Goal: Task Accomplishment & Management: Manage account settings

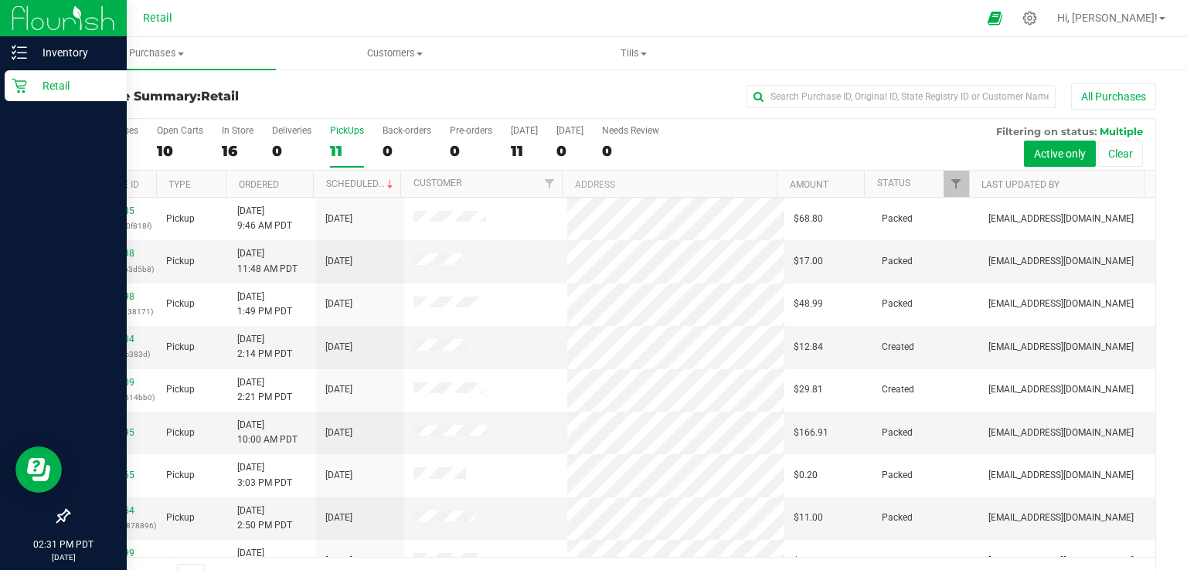
click at [31, 90] on p "Retail" at bounding box center [73, 85] width 93 height 19
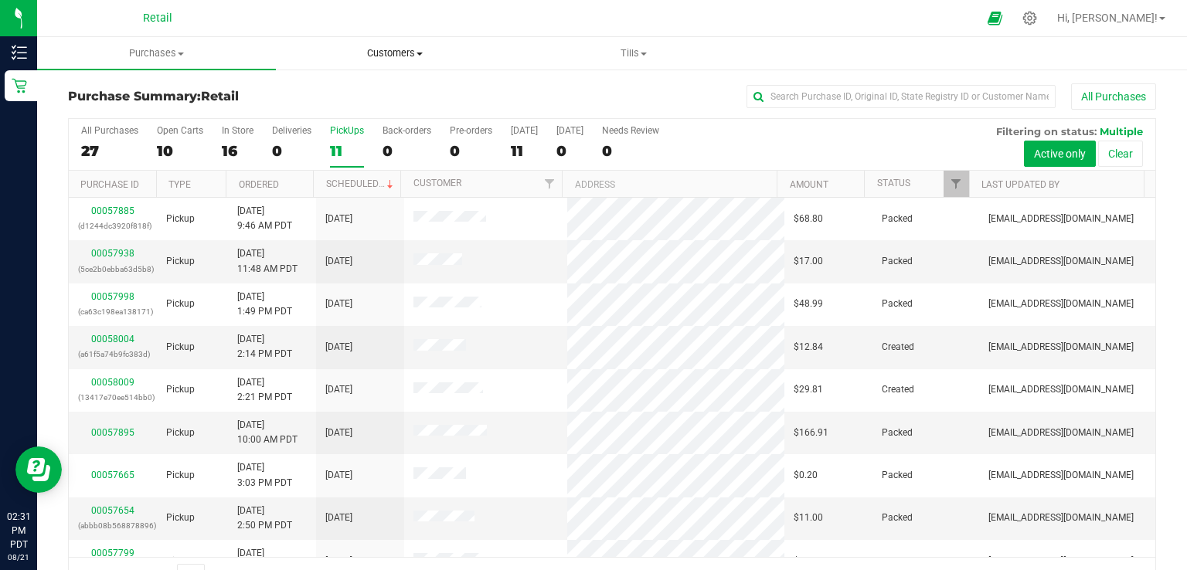
click at [390, 56] on span "Customers" at bounding box center [395, 53] width 237 height 14
click at [399, 100] on li "All customers" at bounding box center [395, 93] width 239 height 19
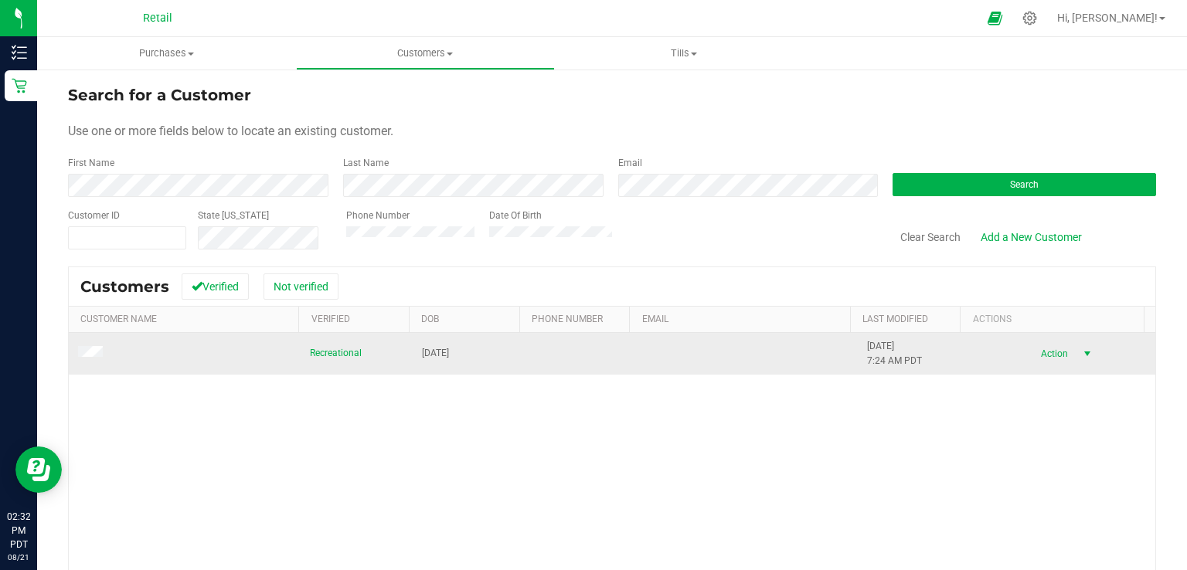
click at [1078, 359] on span "select" at bounding box center [1087, 354] width 19 height 22
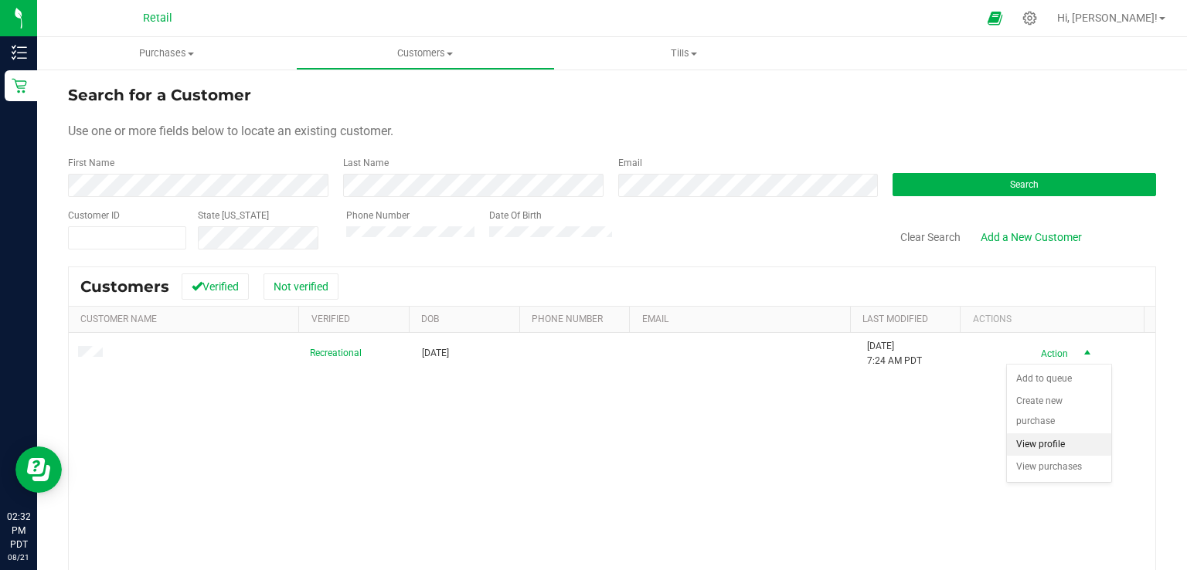
click at [1035, 433] on li "View profile" at bounding box center [1059, 444] width 104 height 23
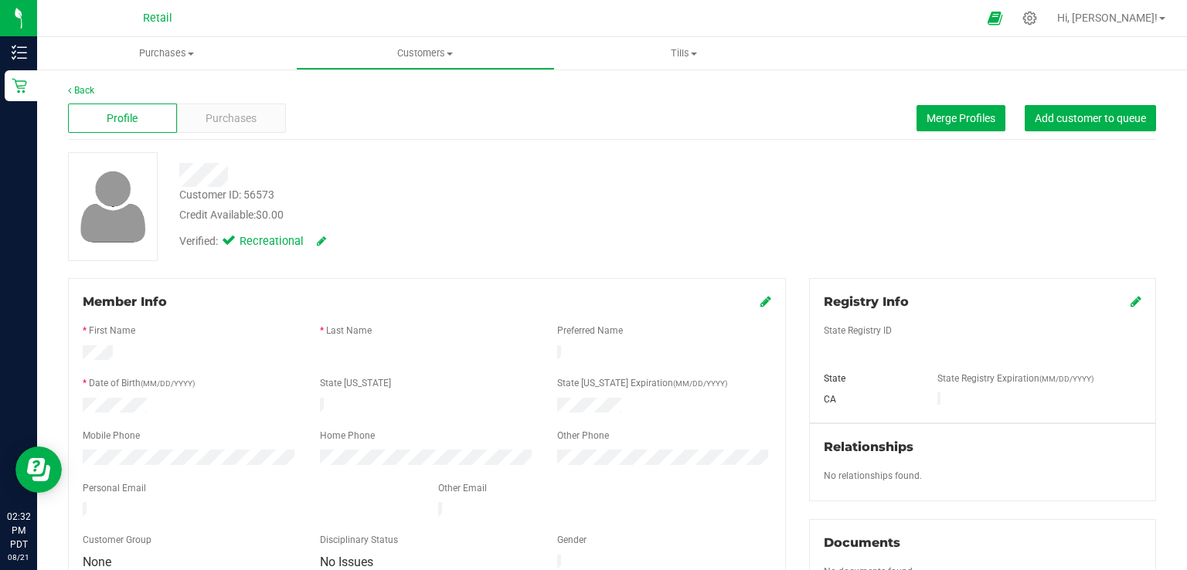
click at [750, 301] on div "Member Info" at bounding box center [427, 302] width 688 height 19
click at [760, 309] on link at bounding box center [765, 301] width 11 height 15
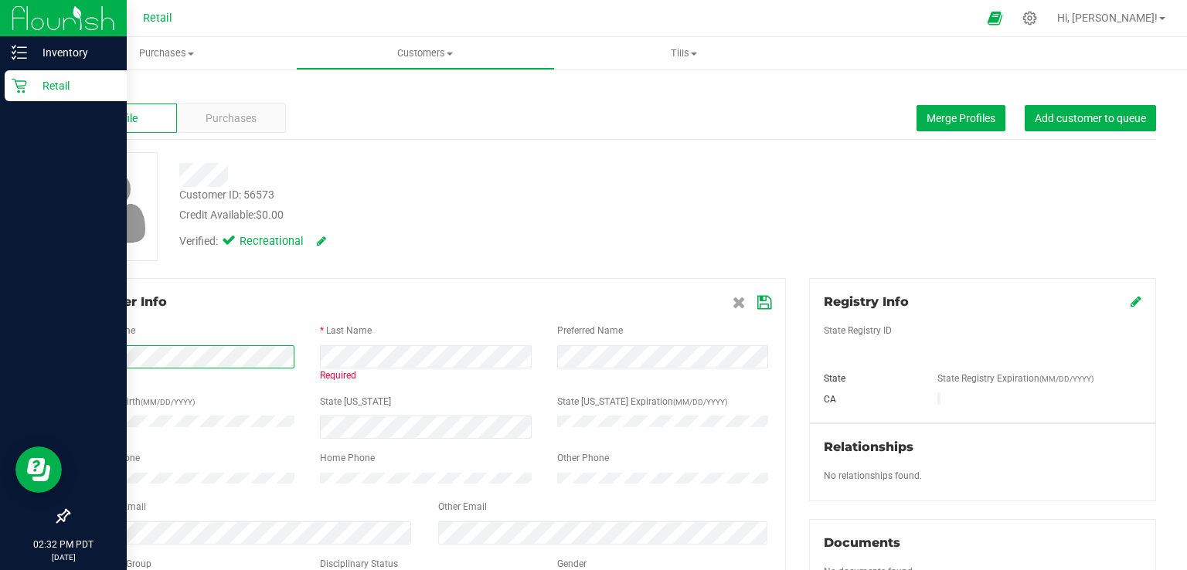
click at [3, 365] on div "Inventory Retail 02:32 PM PDT [DATE] 08/21 Retail Hi, [PERSON_NAME]! Purchases …" at bounding box center [593, 285] width 1187 height 570
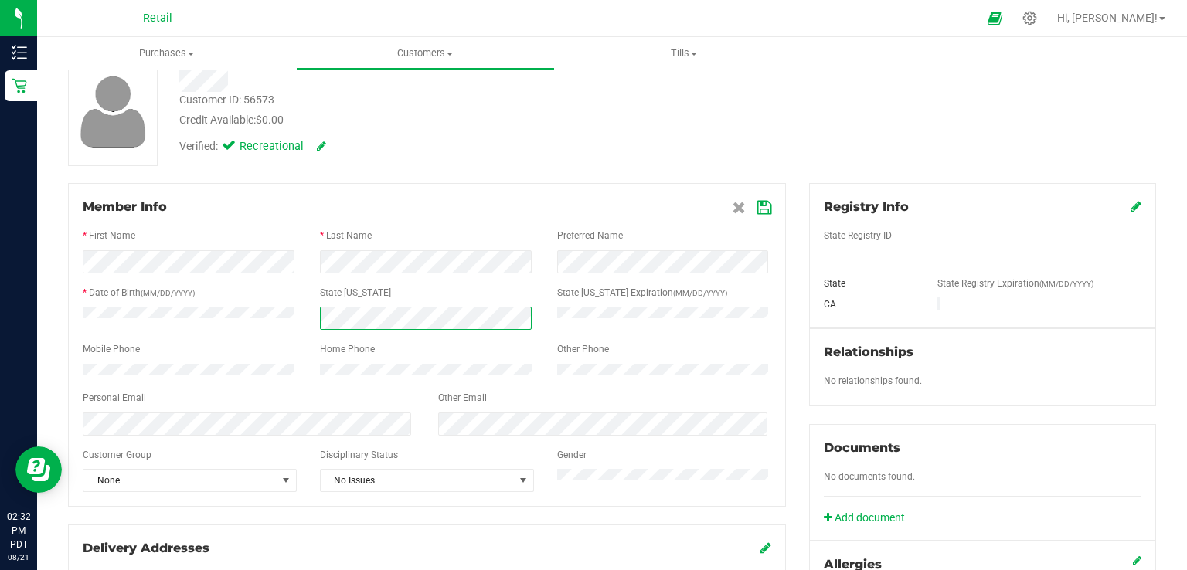
scroll to position [100, 0]
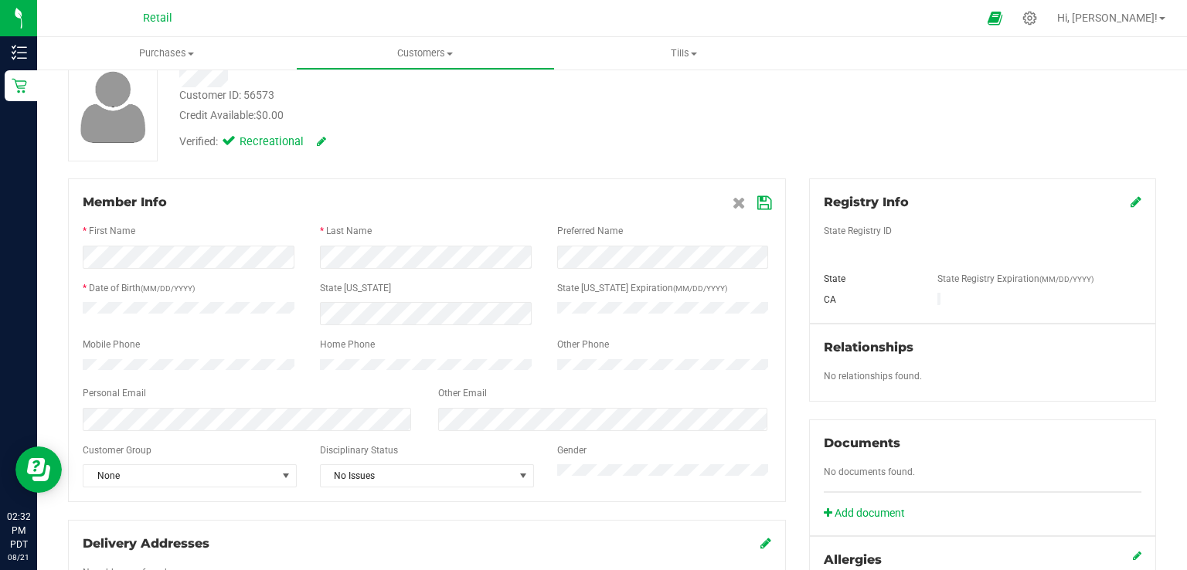
click at [757, 199] on icon at bounding box center [764, 203] width 14 height 12
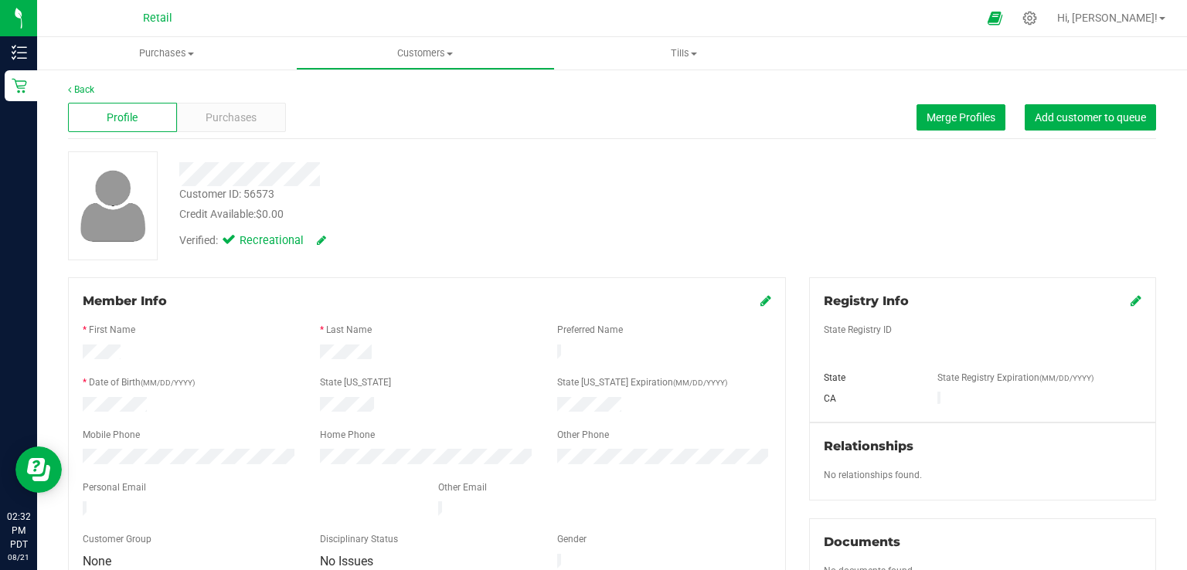
scroll to position [0, 0]
click at [1097, 124] on button "Add customer to queue" at bounding box center [1090, 118] width 131 height 26
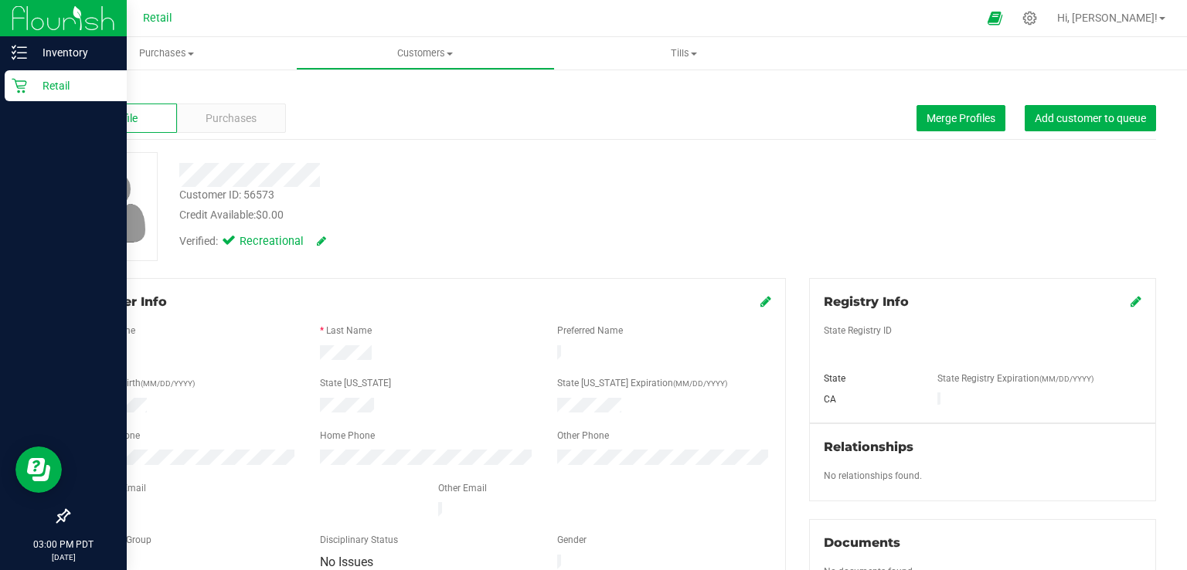
click at [22, 92] on icon at bounding box center [19, 86] width 15 height 15
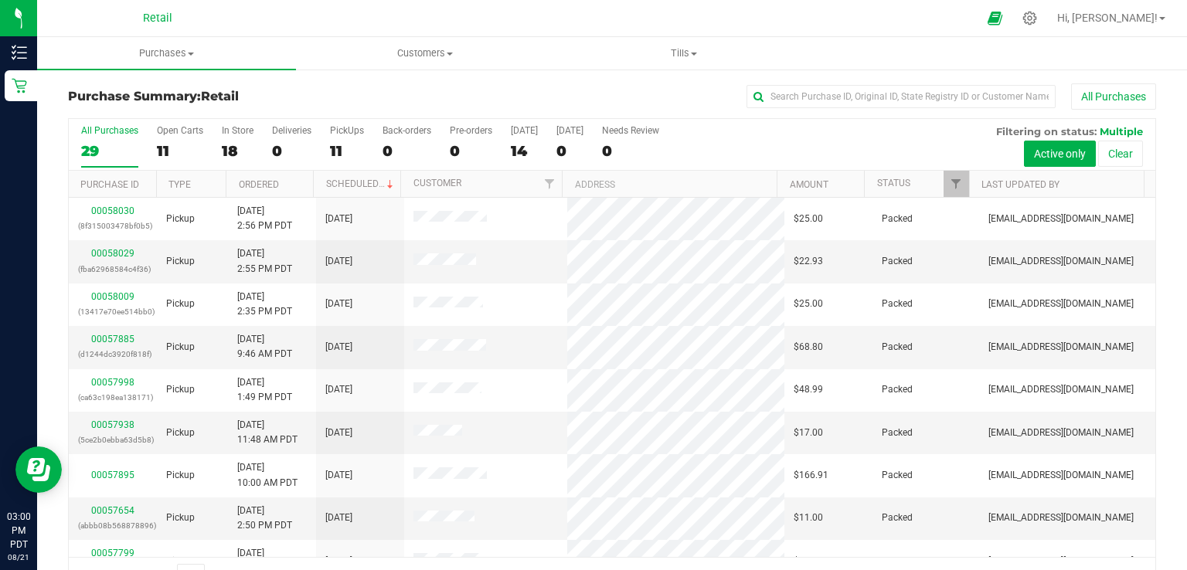
click at [280, 23] on div at bounding box center [627, 18] width 701 height 30
click at [342, 141] on label "PickUps 11" at bounding box center [347, 146] width 34 height 42
click at [0, 0] on input "PickUps 11" at bounding box center [0, 0] width 0 height 0
click at [336, 147] on div "11" at bounding box center [347, 151] width 34 height 18
click at [0, 0] on input "PickUps 11" at bounding box center [0, 0] width 0 height 0
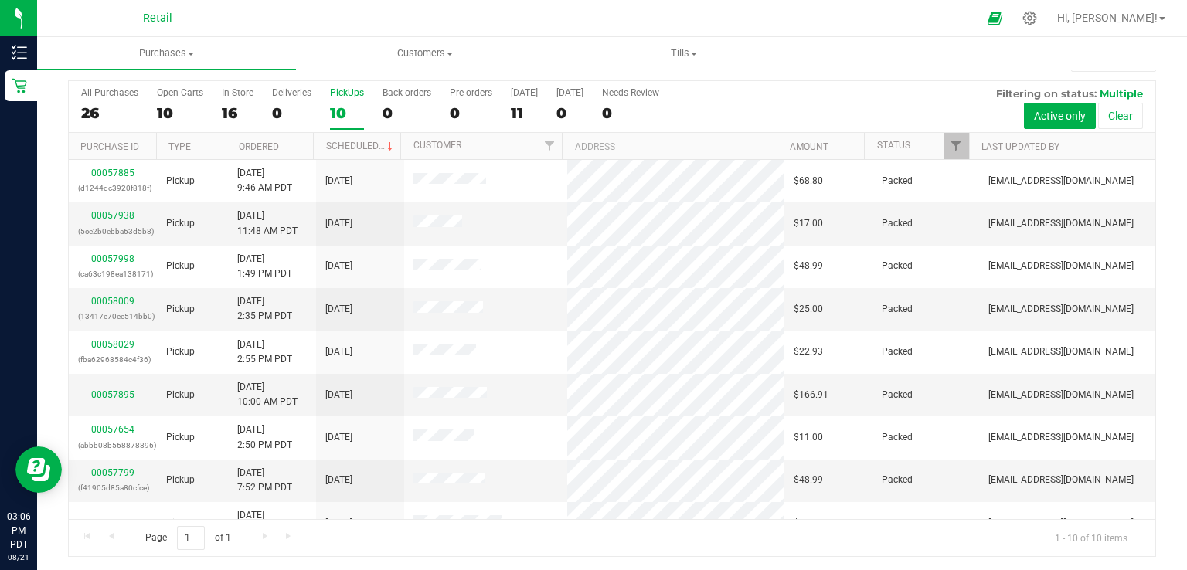
click at [342, 108] on div "10" at bounding box center [347, 113] width 34 height 18
click at [0, 0] on input "PickUps 10" at bounding box center [0, 0] width 0 height 0
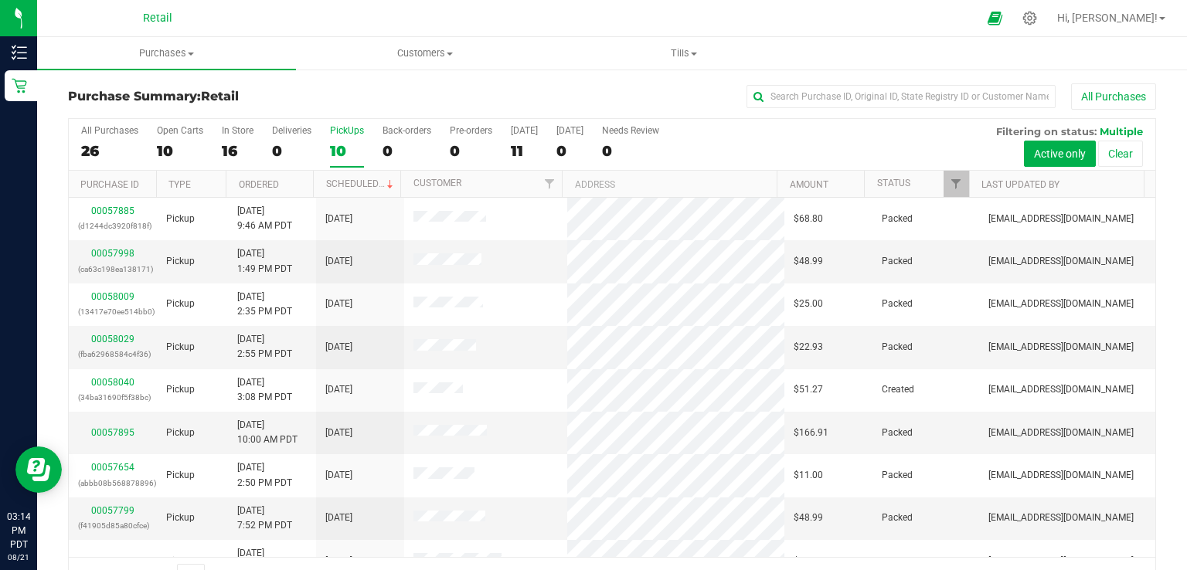
click at [343, 138] on label "PickUps 10" at bounding box center [347, 146] width 34 height 42
click at [0, 0] on input "PickUps 10" at bounding box center [0, 0] width 0 height 0
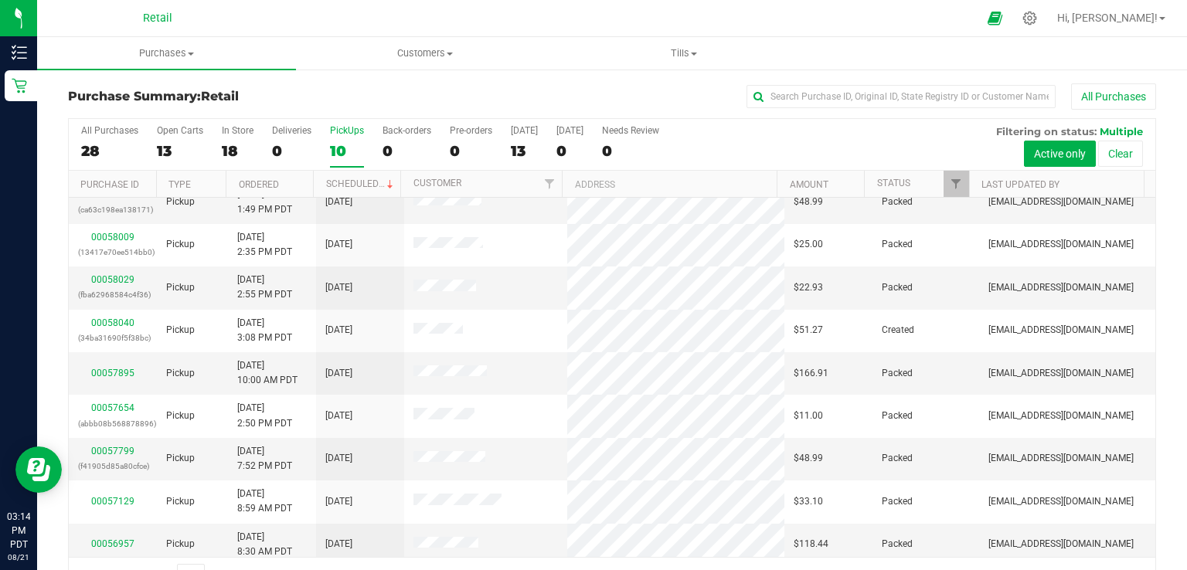
scroll to position [66, 0]
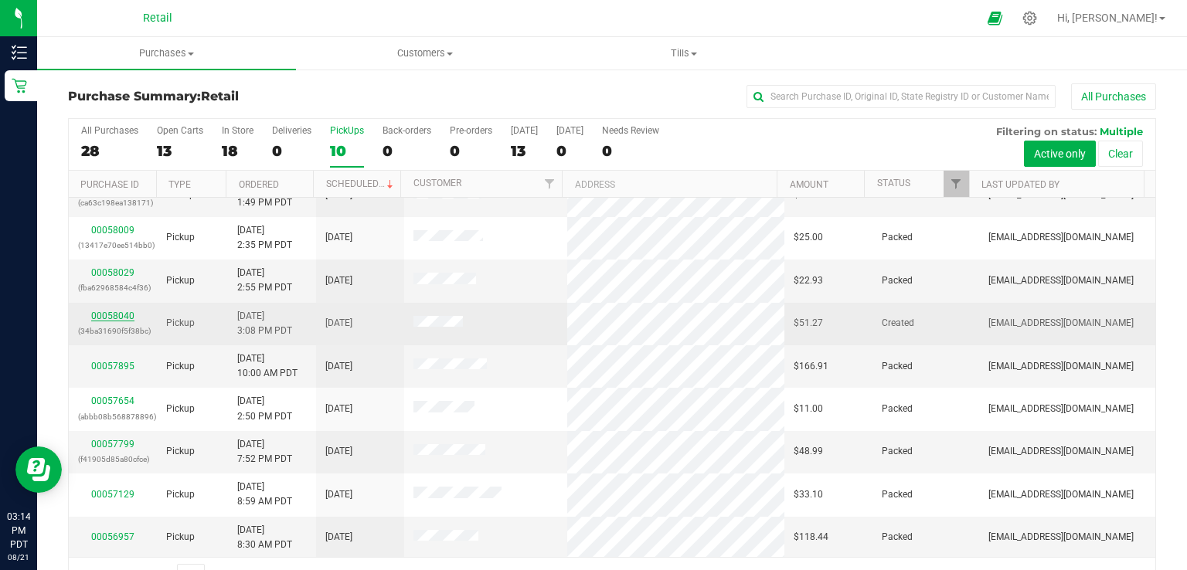
click at [105, 315] on link "00058040" at bounding box center [112, 316] width 43 height 11
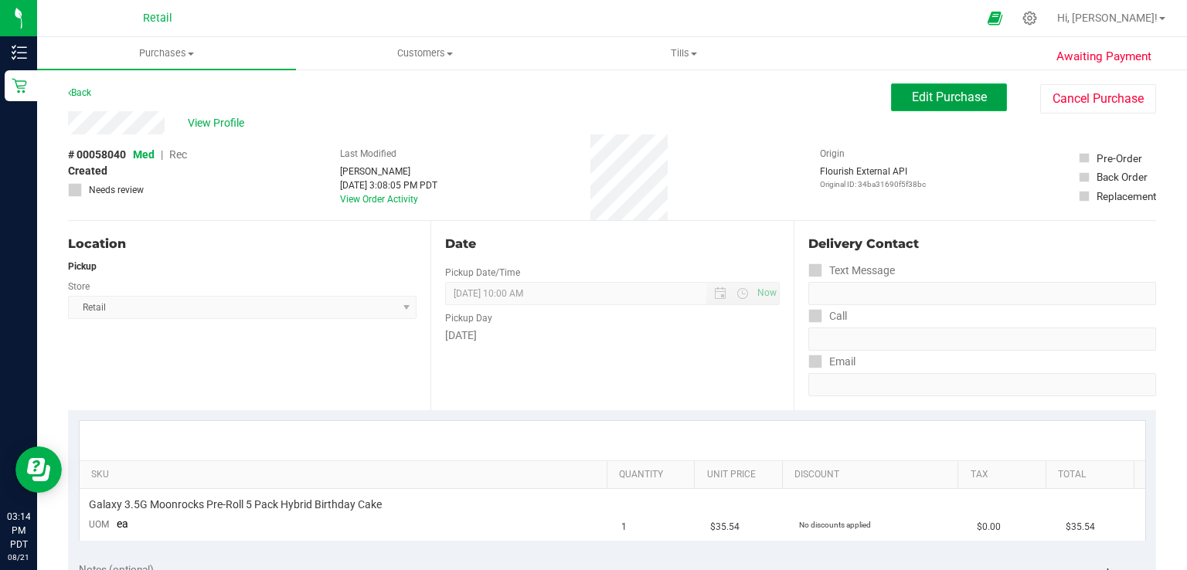
click at [902, 109] on button "Edit Purchase" at bounding box center [949, 97] width 116 height 28
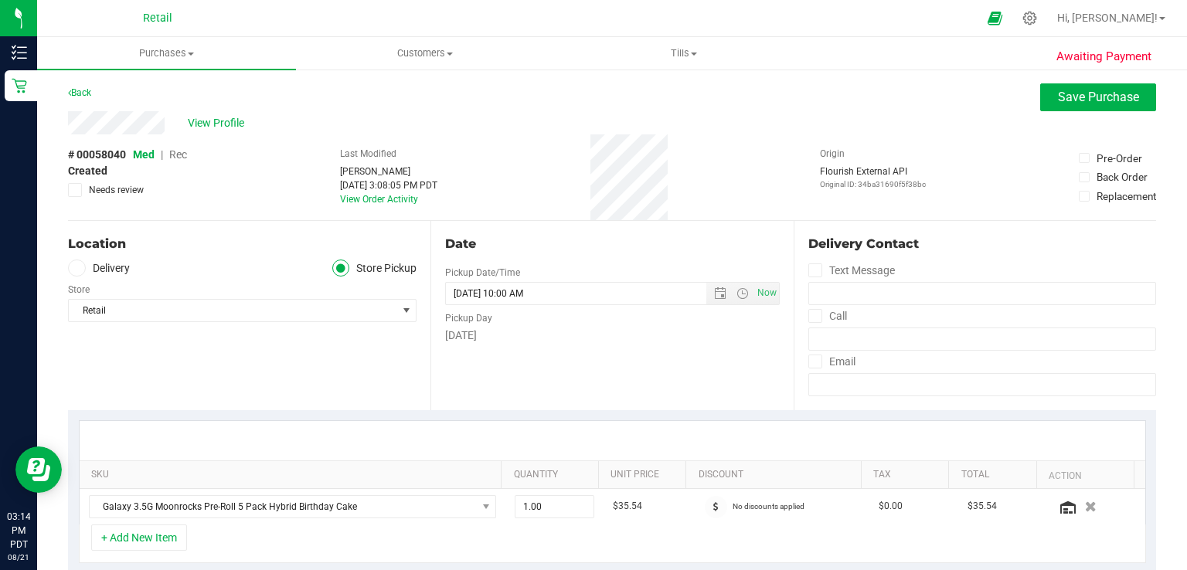
click at [185, 158] on span "Rec" at bounding box center [178, 154] width 18 height 12
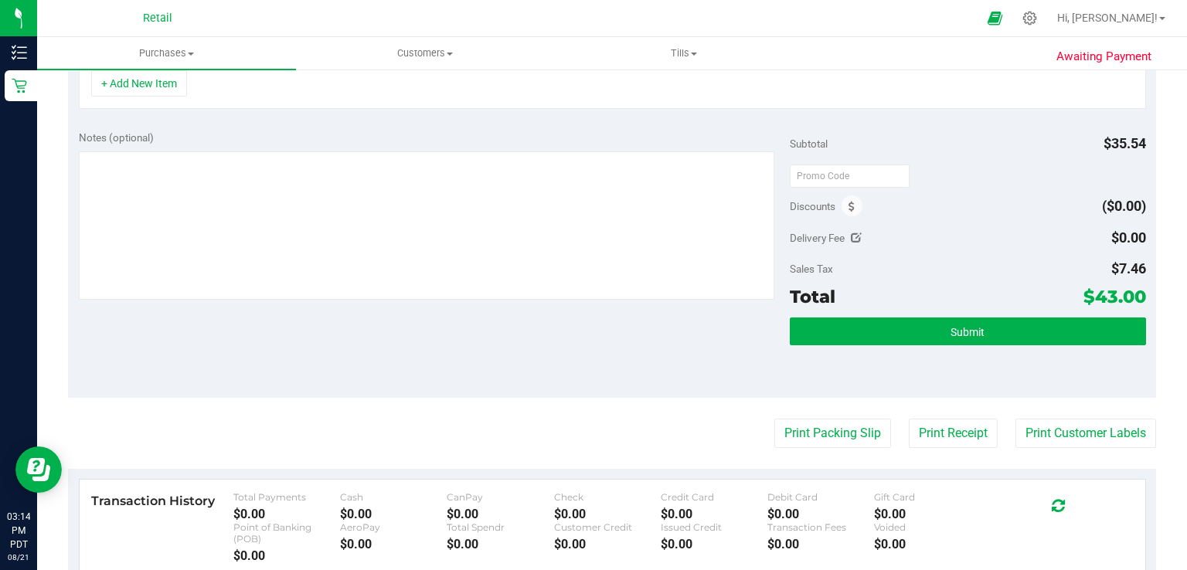
scroll to position [488, 0]
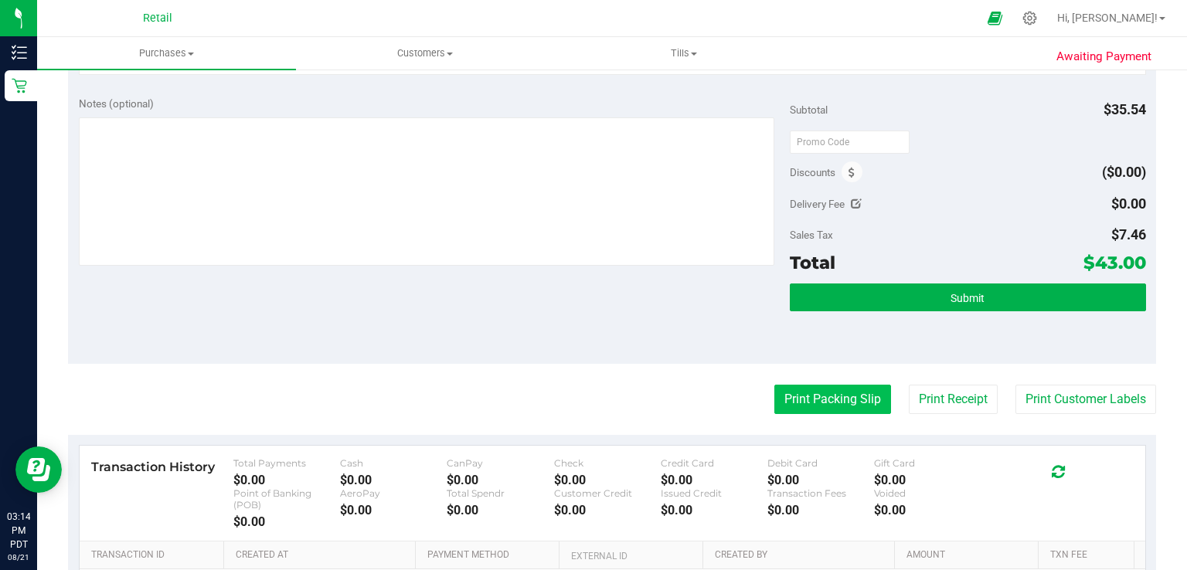
click at [788, 385] on button "Print Packing Slip" at bounding box center [832, 399] width 117 height 29
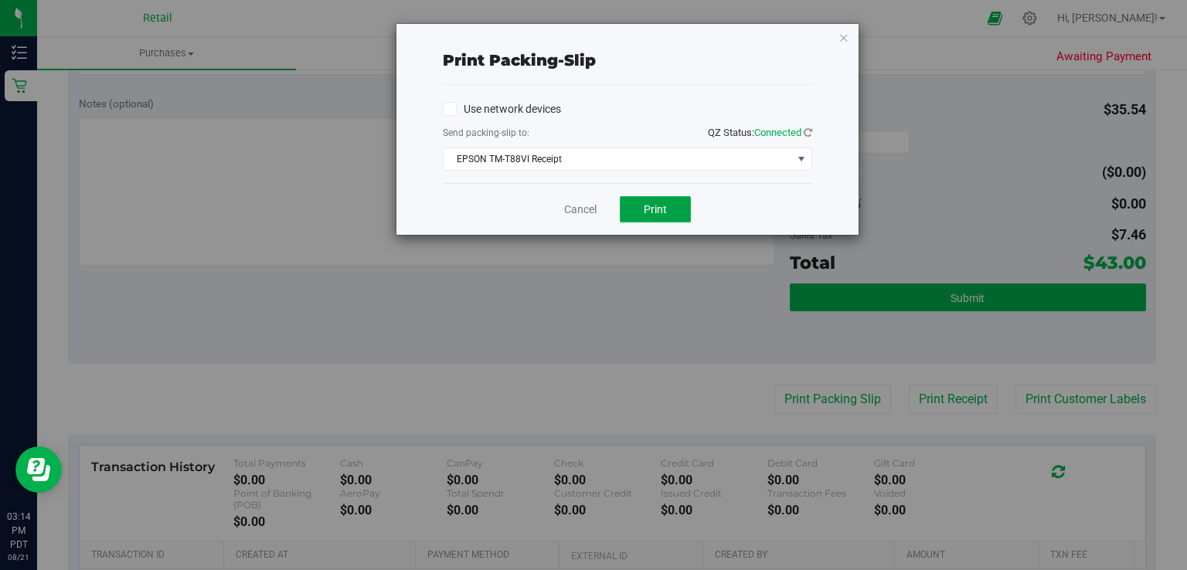
click at [655, 209] on span "Print" at bounding box center [655, 209] width 23 height 12
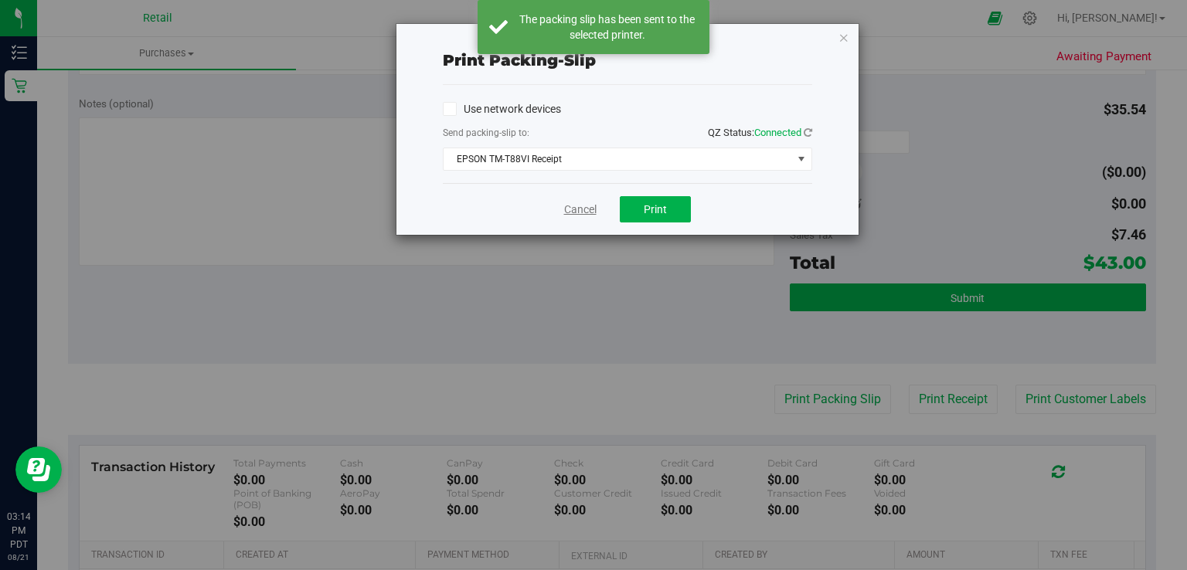
click at [576, 210] on link "Cancel" at bounding box center [580, 210] width 32 height 16
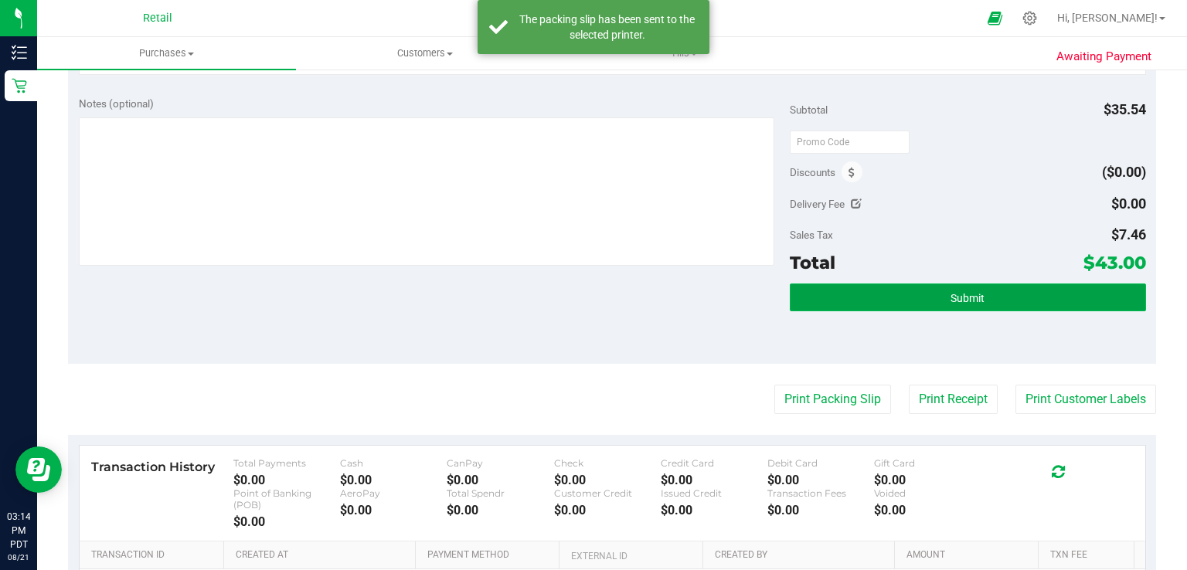
click at [893, 294] on button "Submit" at bounding box center [967, 298] width 355 height 28
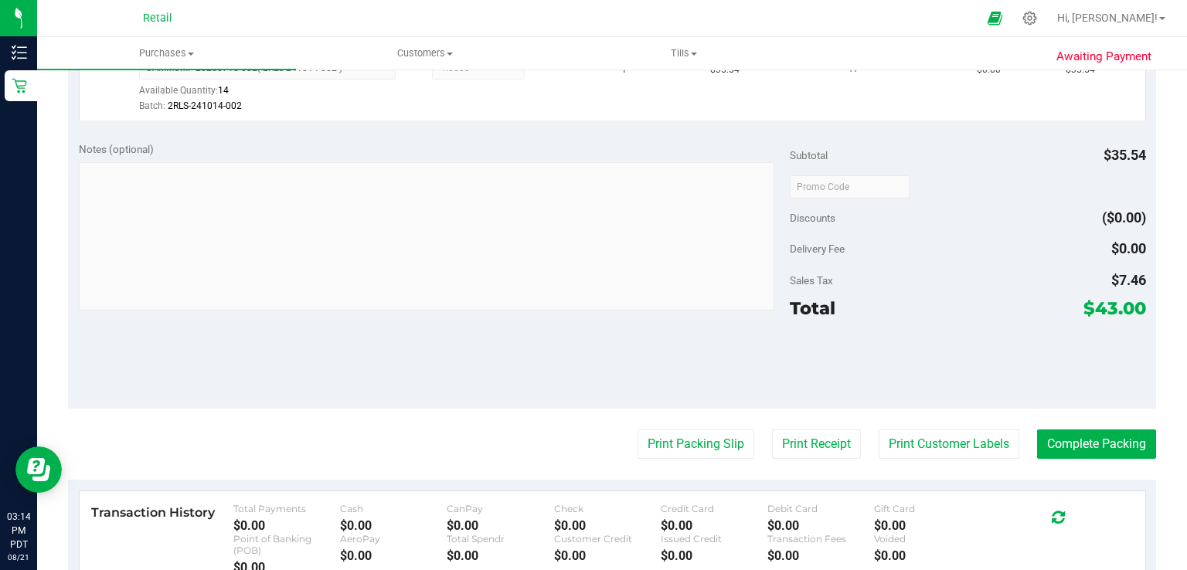
scroll to position [485, 0]
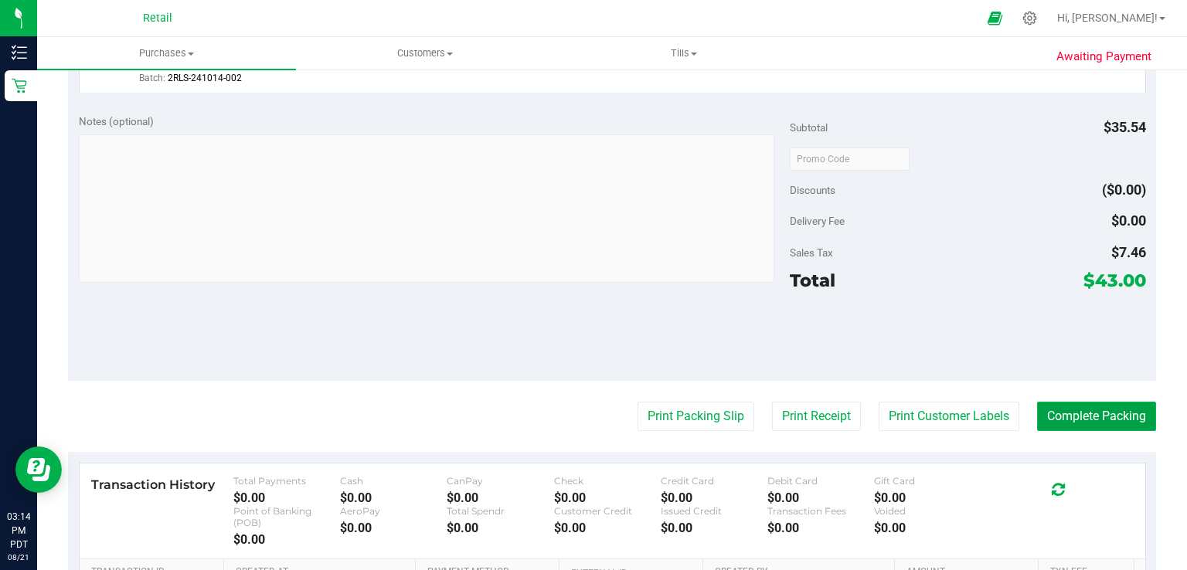
click at [1113, 420] on button "Complete Packing" at bounding box center [1096, 416] width 119 height 29
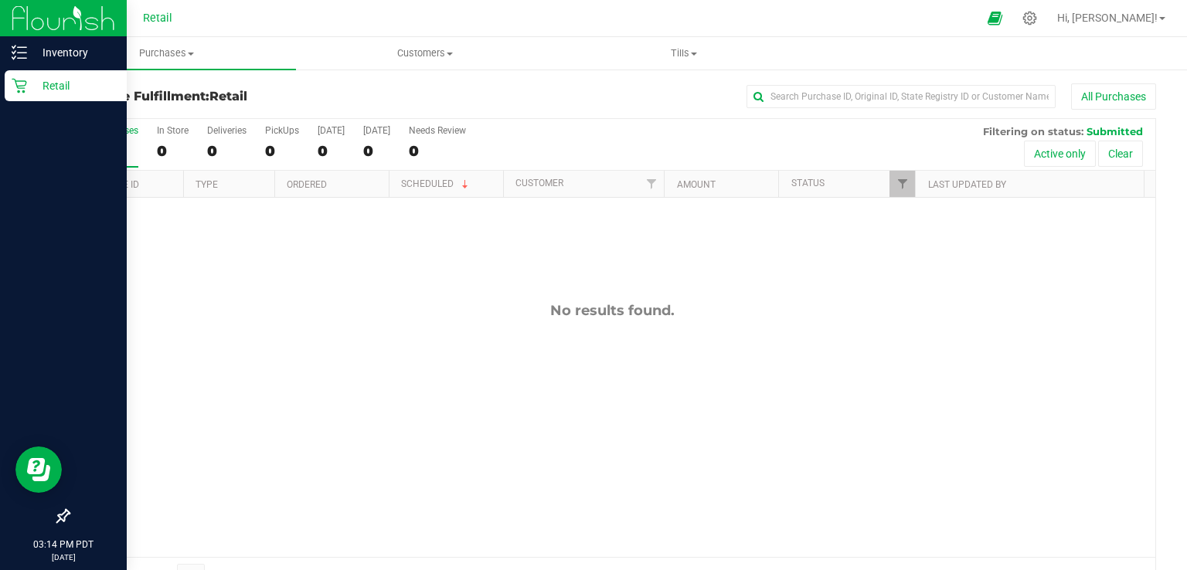
click at [15, 98] on div "Retail" at bounding box center [66, 85] width 122 height 31
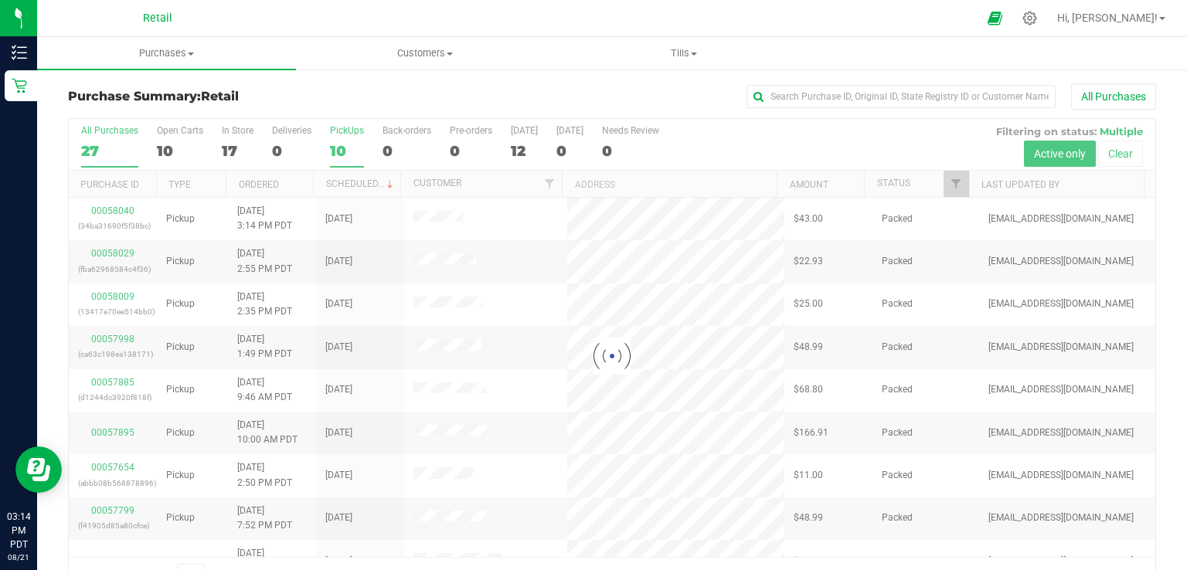
click at [348, 145] on div "10" at bounding box center [347, 151] width 34 height 18
click at [0, 0] on input "PickUps 10" at bounding box center [0, 0] width 0 height 0
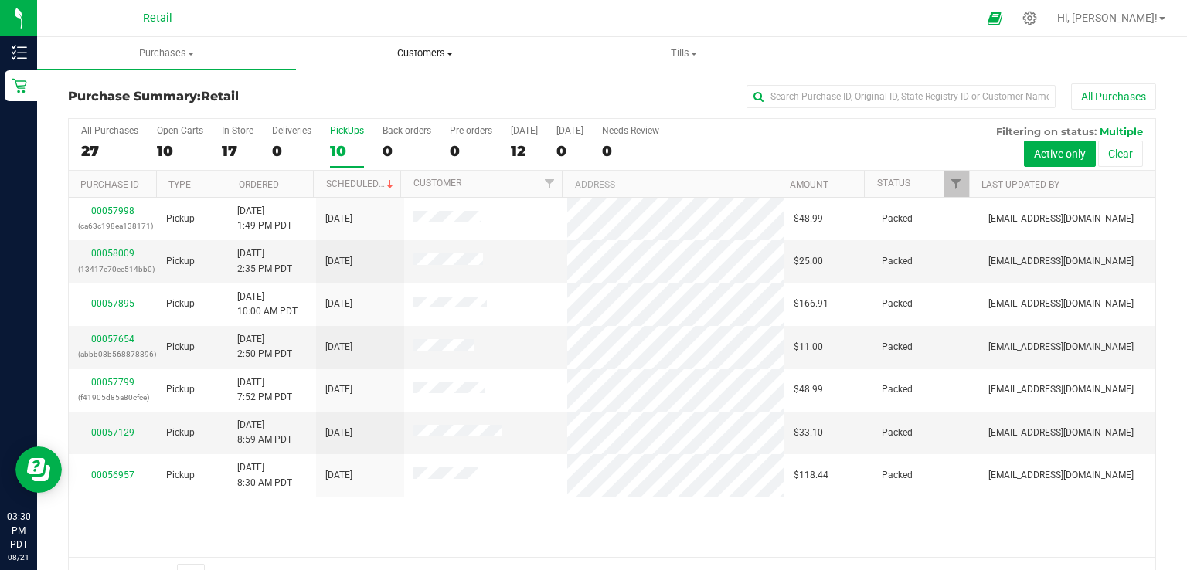
click at [439, 49] on span "Customers" at bounding box center [425, 53] width 257 height 14
click at [411, 95] on li "All customers" at bounding box center [425, 93] width 259 height 19
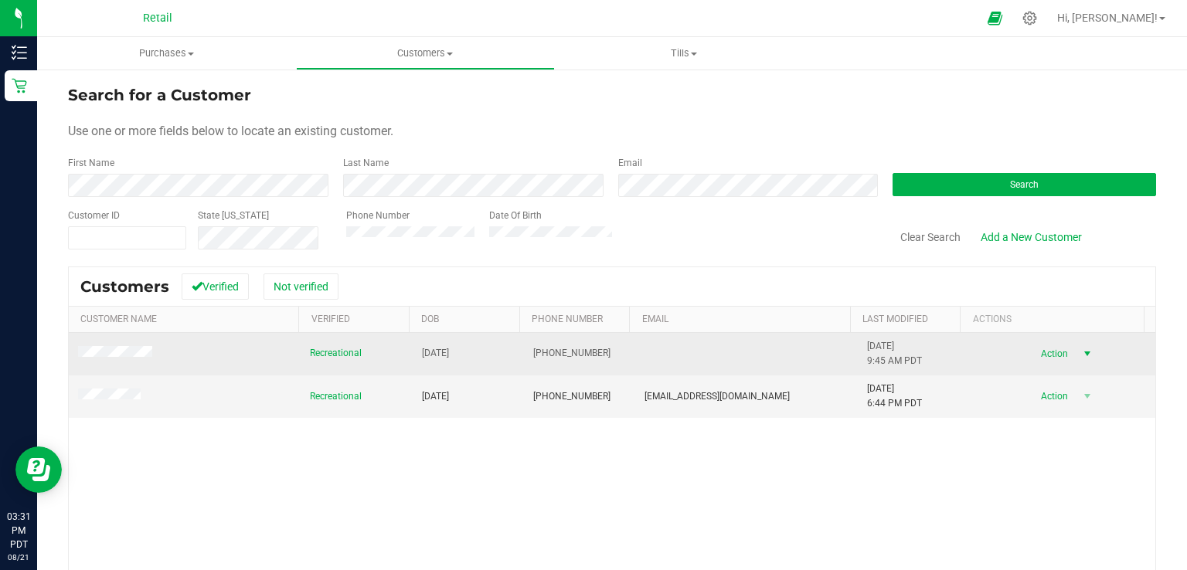
click at [1049, 360] on span "Action" at bounding box center [1053, 354] width 50 height 22
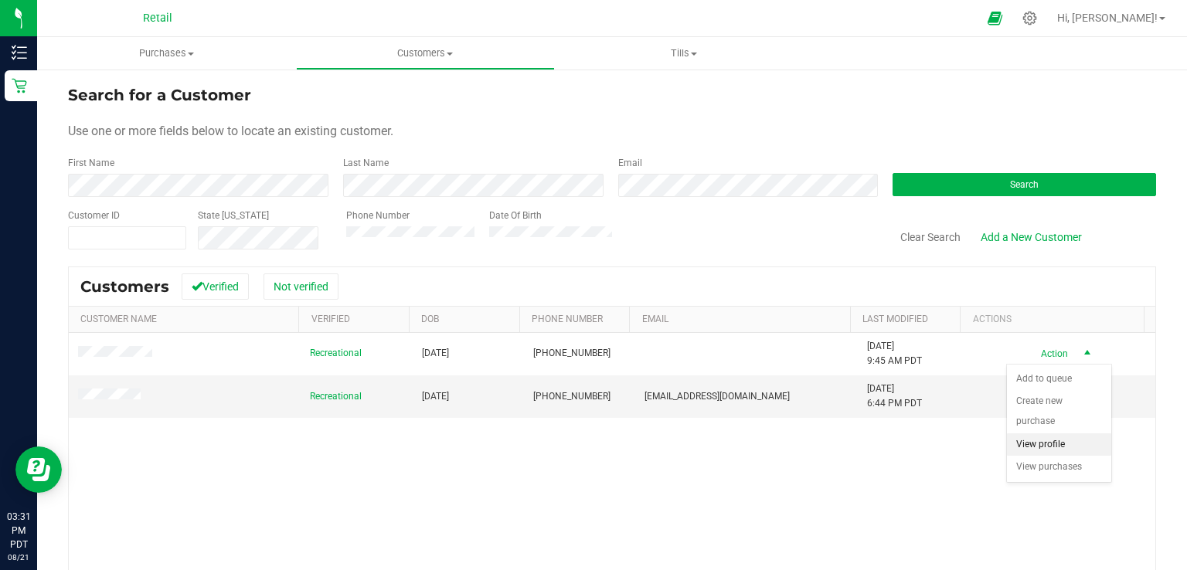
click at [1042, 433] on li "View profile" at bounding box center [1059, 444] width 104 height 23
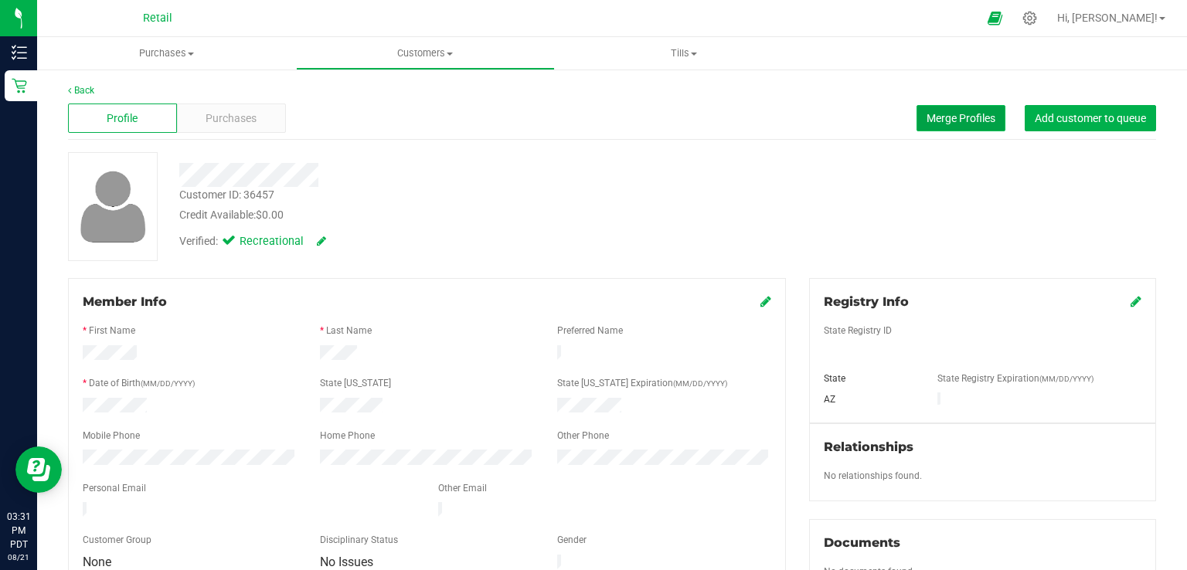
click at [949, 109] on button "Merge Profiles" at bounding box center [960, 118] width 89 height 26
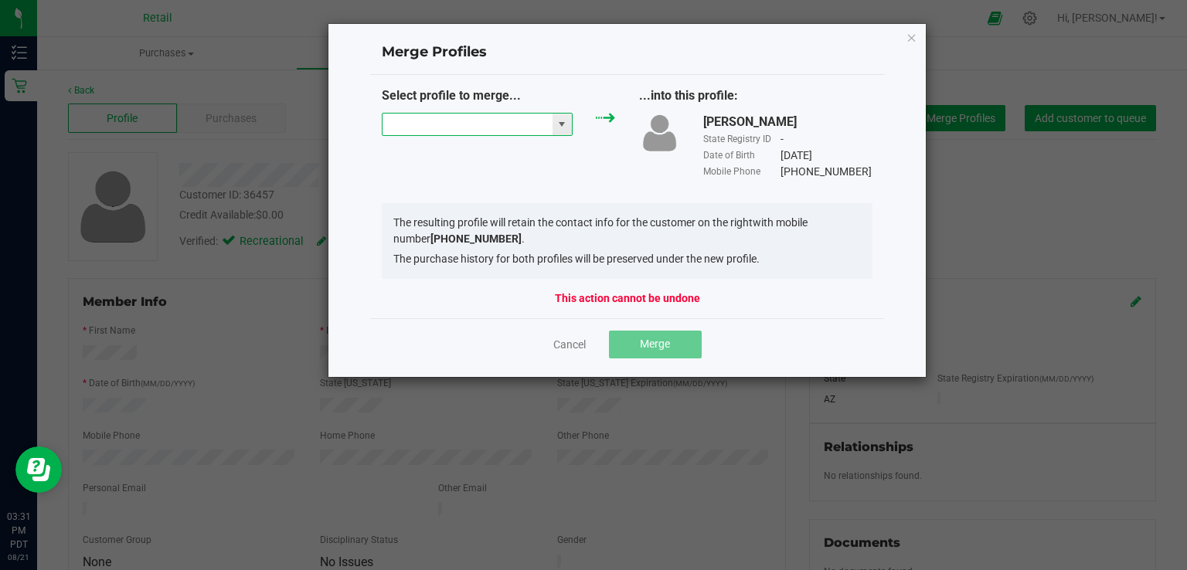
click at [461, 121] on input "NO DATA FOUND" at bounding box center [467, 125] width 170 height 22
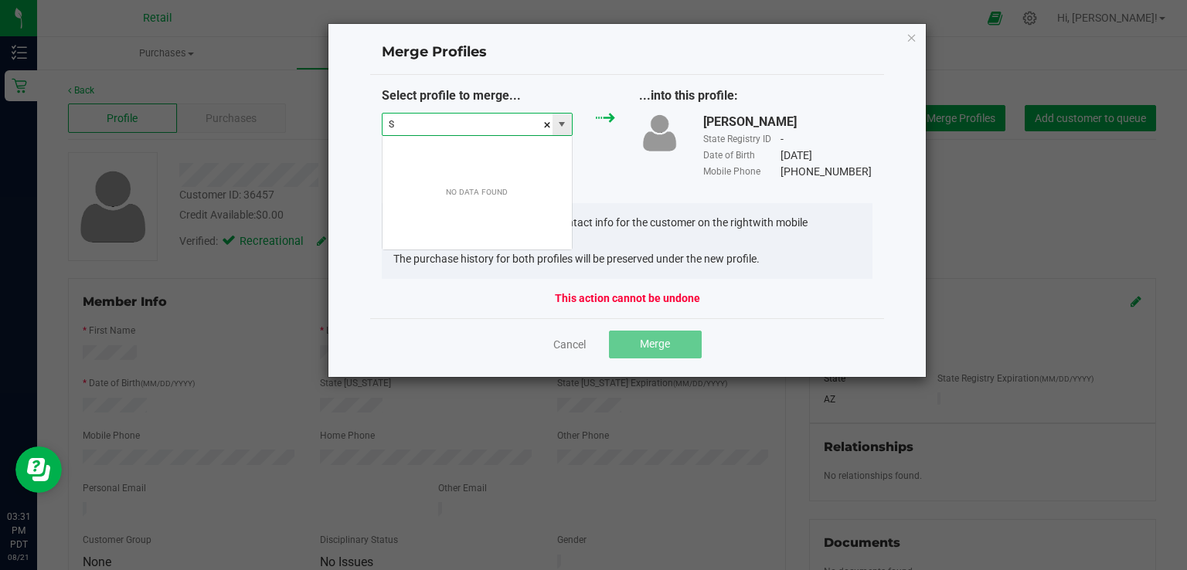
scroll to position [22, 192]
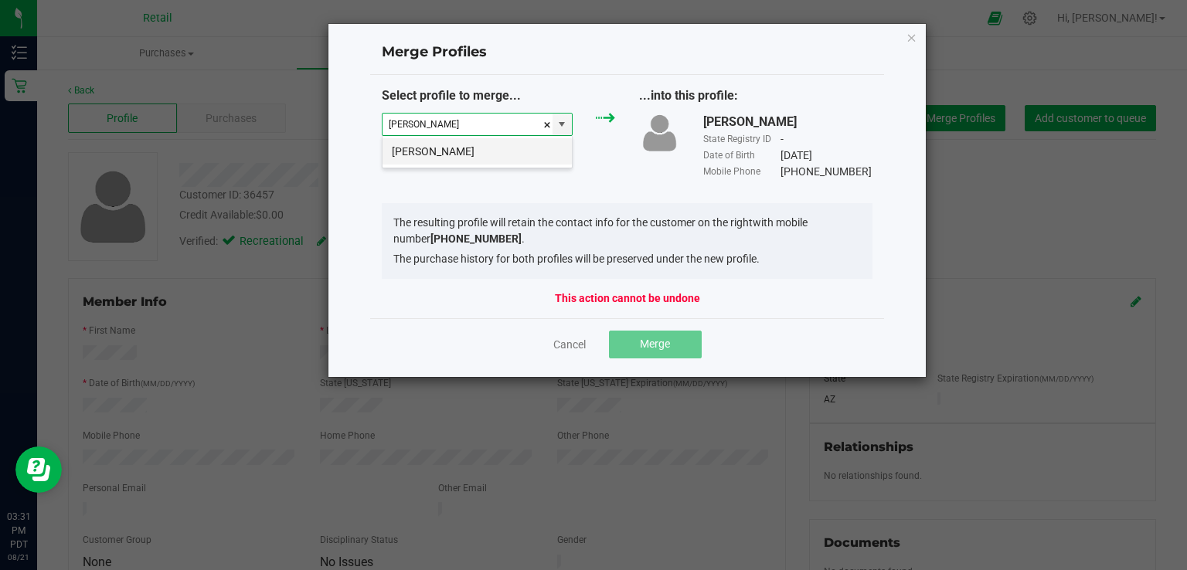
click at [464, 143] on li "[PERSON_NAME]" at bounding box center [476, 151] width 189 height 26
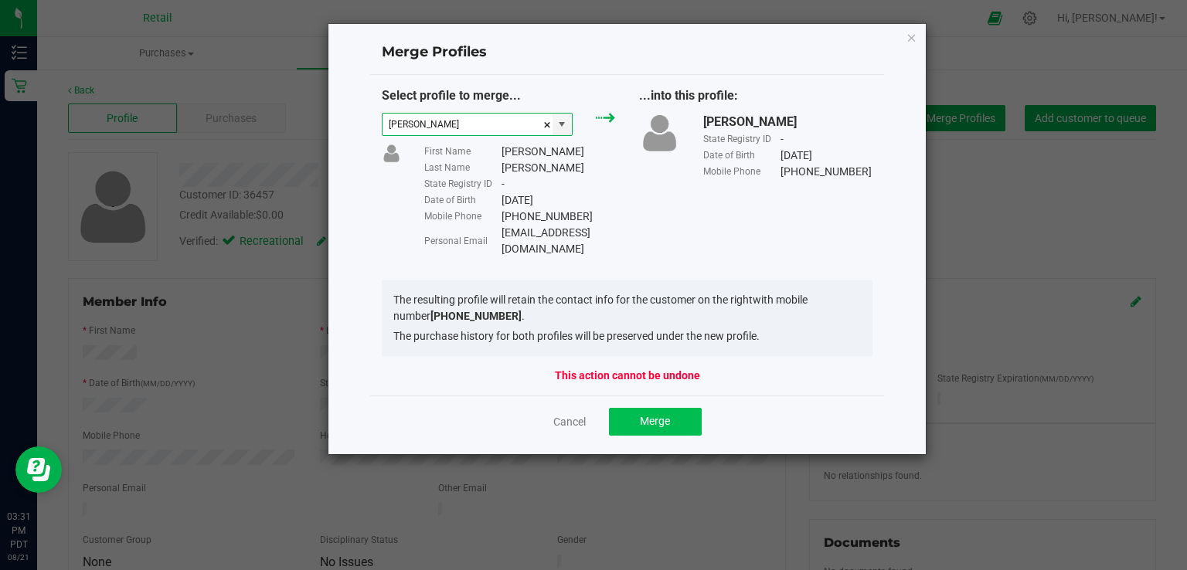
type input "[PERSON_NAME]"
click at [658, 411] on button "Merge" at bounding box center [655, 422] width 93 height 28
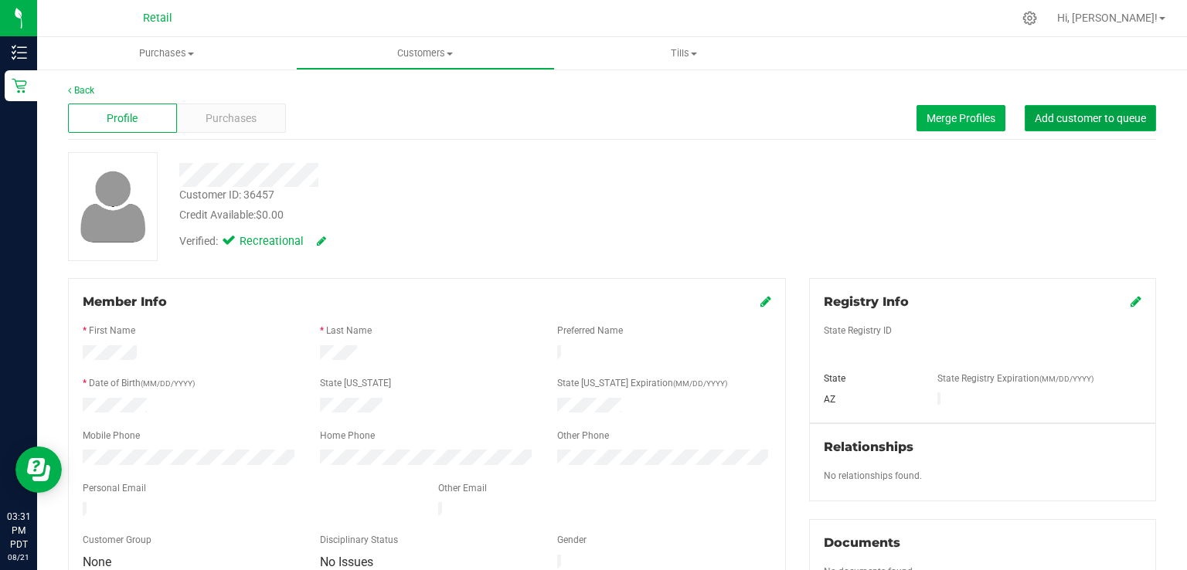
click at [1091, 120] on span "Add customer to queue" at bounding box center [1090, 118] width 111 height 12
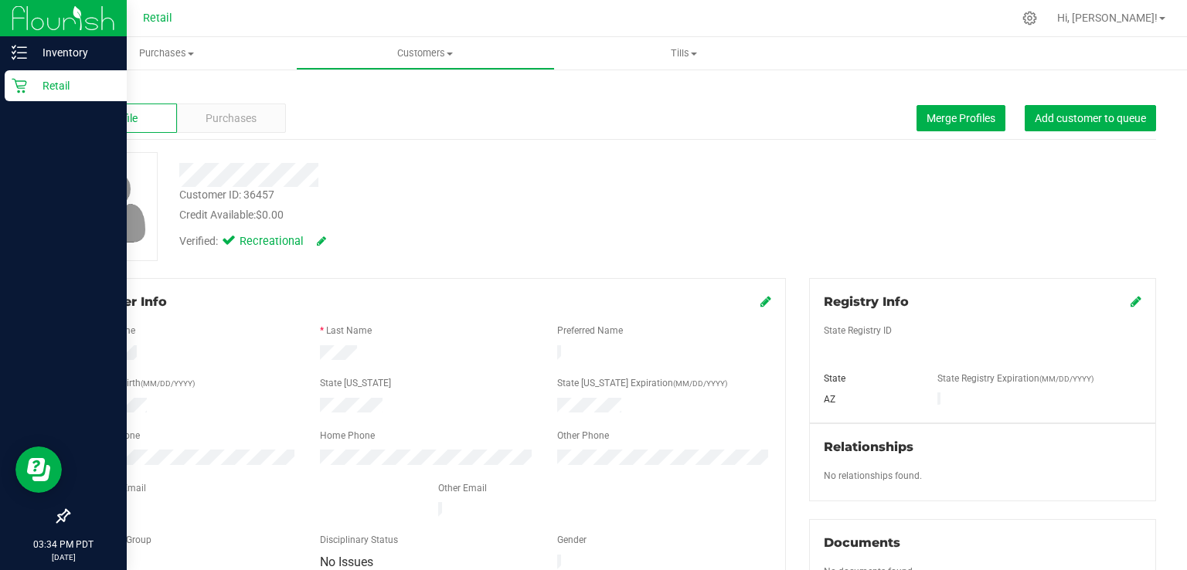
click at [25, 87] on icon at bounding box center [19, 85] width 15 height 15
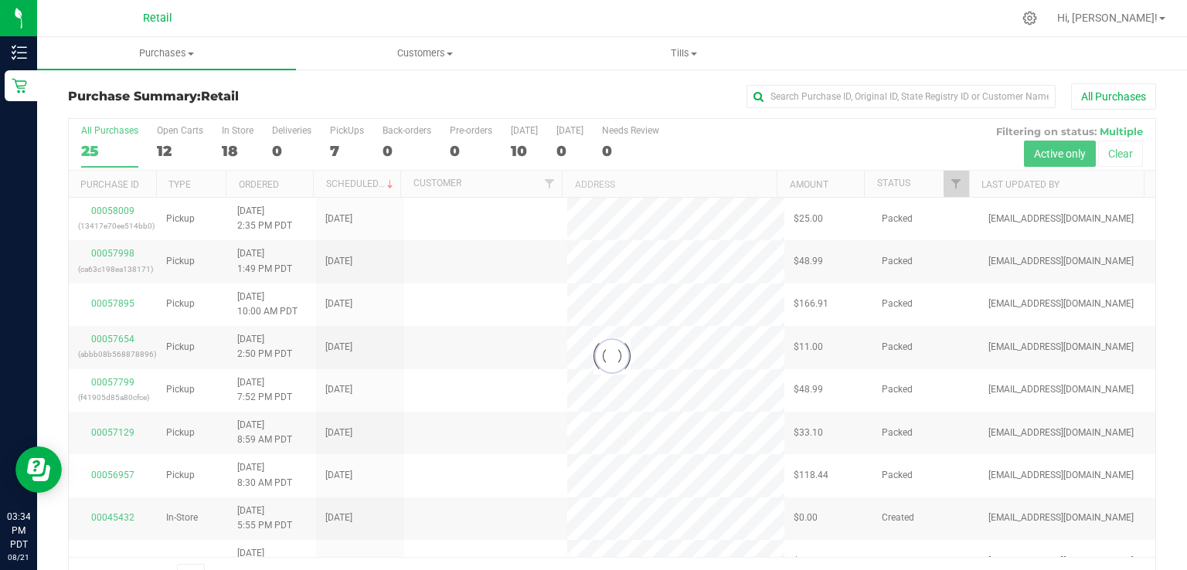
click at [312, 15] on div at bounding box center [645, 18] width 736 height 30
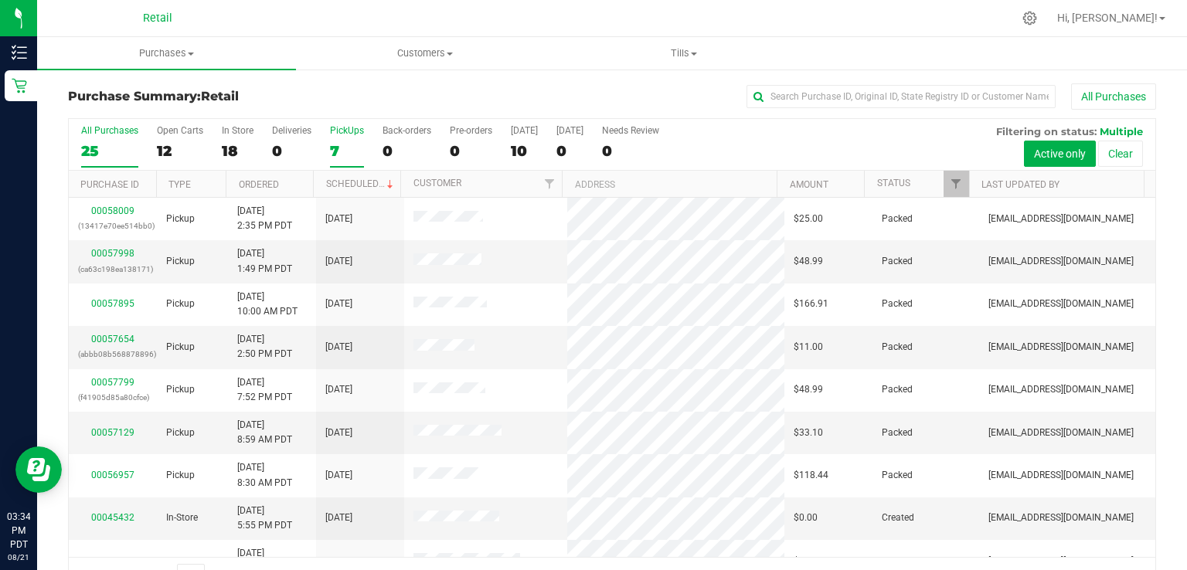
click at [354, 131] on div "PickUps" at bounding box center [347, 130] width 34 height 11
click at [0, 0] on input "PickUps 7" at bounding box center [0, 0] width 0 height 0
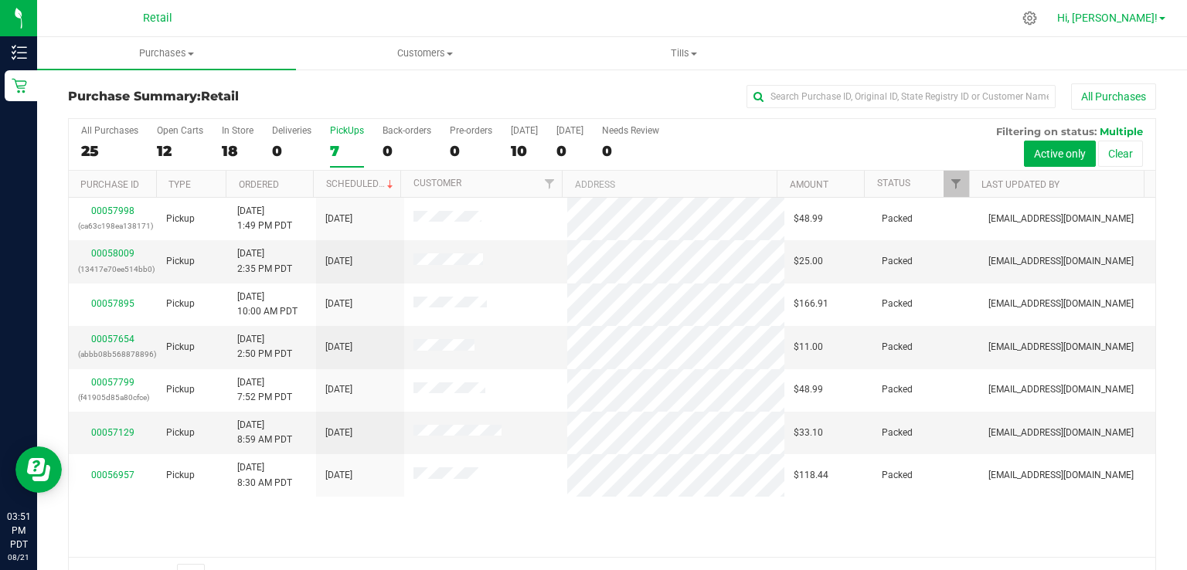
click at [1153, 24] on span "Hi, [PERSON_NAME]!" at bounding box center [1107, 18] width 100 height 12
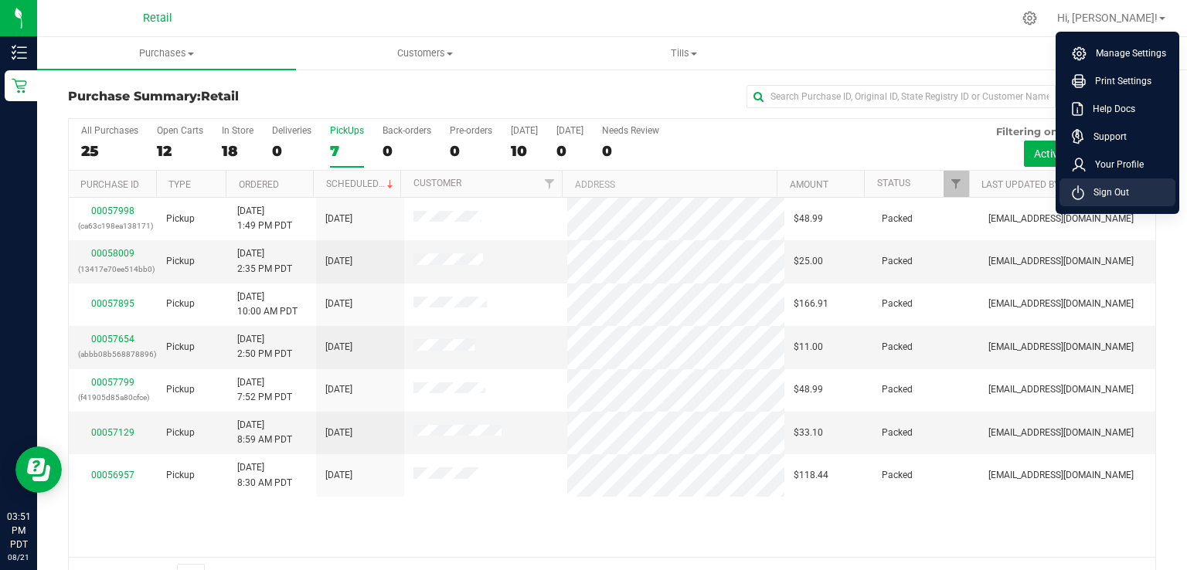
click at [1122, 202] on li "Sign Out" at bounding box center [1117, 192] width 116 height 28
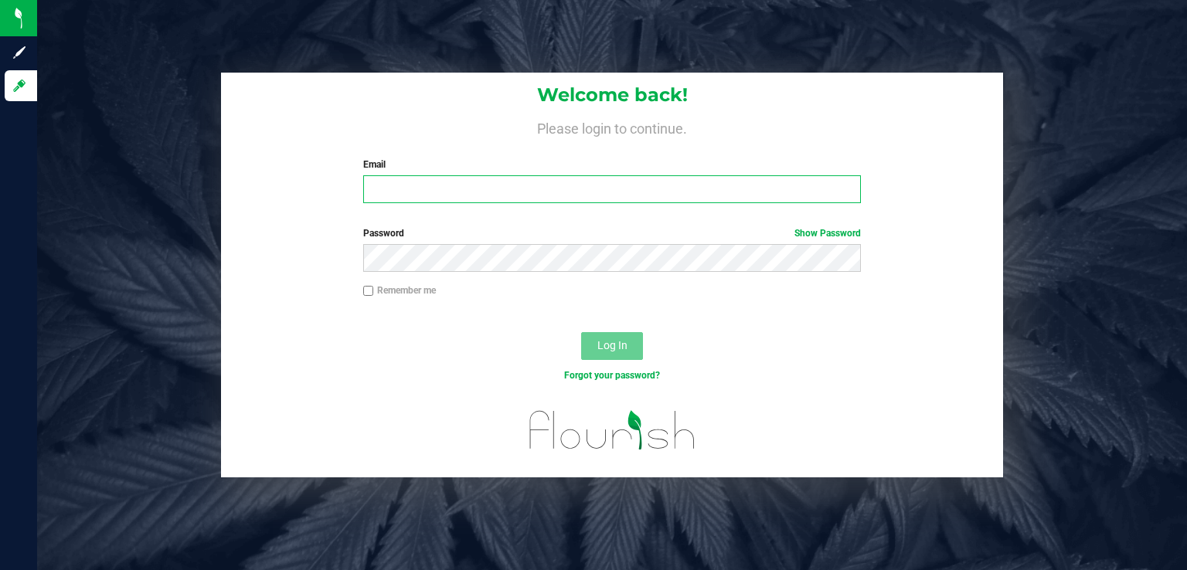
click at [402, 182] on input "Email" at bounding box center [612, 189] width 498 height 28
type input "mswan@mountainmedicine.care"
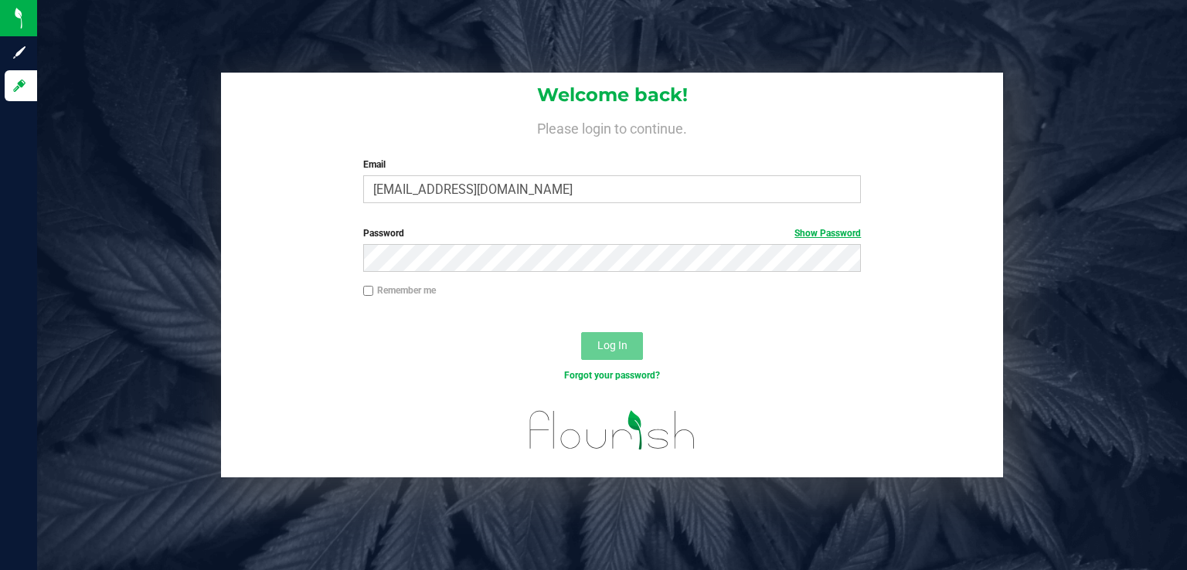
click at [836, 233] on link "Show Password" at bounding box center [827, 233] width 66 height 11
click at [626, 347] on span "Log In" at bounding box center [612, 345] width 30 height 12
